Goal: Transaction & Acquisition: Download file/media

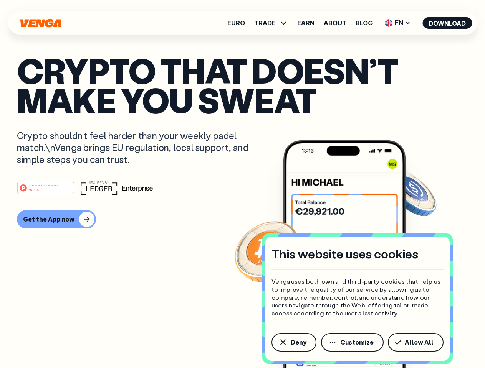
click at [242, 184] on div "#1 PRODUCT OF THE MONTH Web3" at bounding box center [242, 188] width 451 height 14
click at [293, 343] on span "Deny" at bounding box center [298, 343] width 16 height 6
click at [353, 343] on img at bounding box center [344, 268] width 123 height 257
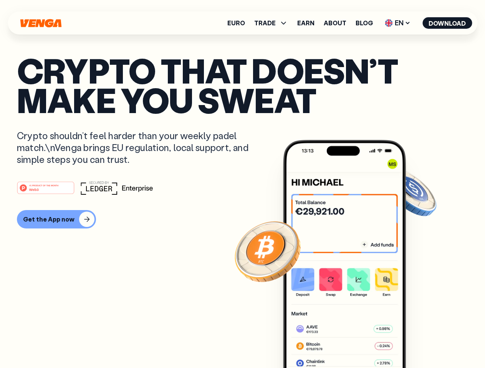
click at [417, 343] on article "Crypto that doesn’t make you sweat Crypto shouldn’t feel harder than your weekl…" at bounding box center [242, 200] width 451 height 288
click at [273, 23] on span "TRADE" at bounding box center [264, 23] width 21 height 6
click at [397, 23] on span "EN" at bounding box center [397, 23] width 31 height 12
click at [447, 23] on button "Download" at bounding box center [446, 23] width 49 height 12
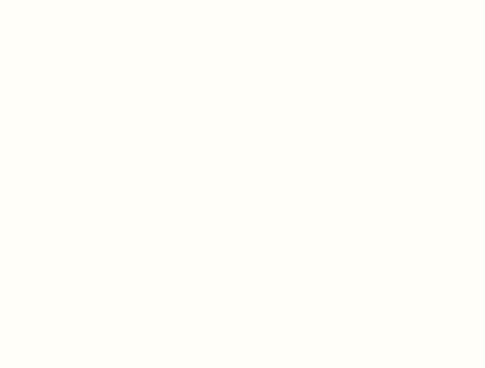
click at [55, 0] on html "This website uses cookies Venga uses both own and third-party cookies that help…" at bounding box center [242, 0] width 485 height 0
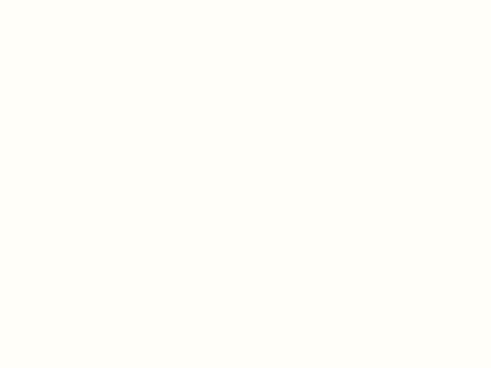
click at [47, 0] on html "This website uses cookies Venga uses both own and third-party cookies that help…" at bounding box center [245, 0] width 491 height 0
